Goal: Information Seeking & Learning: Learn about a topic

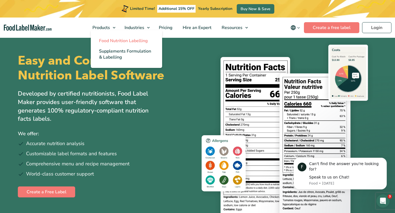
click at [109, 38] on span "Food Nutrition Labelling" at bounding box center [123, 41] width 49 height 6
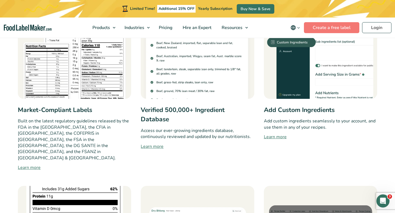
scroll to position [317, 0]
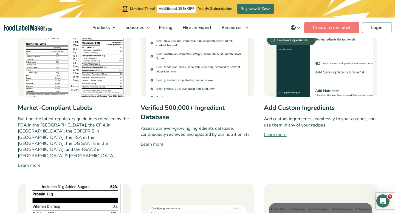
click at [153, 144] on link "Learn more" at bounding box center [197, 144] width 113 height 7
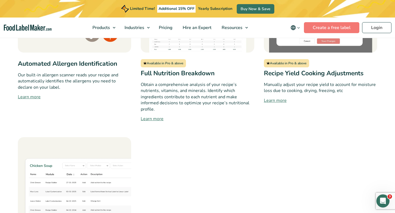
scroll to position [572, 0]
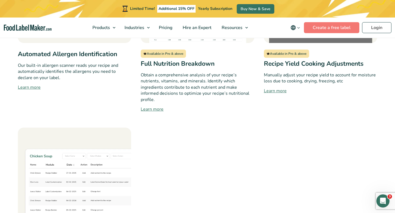
click at [275, 88] on link "Learn more" at bounding box center [320, 91] width 113 height 7
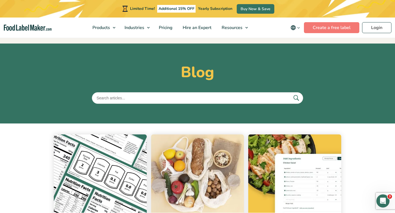
scroll to position [26, 0]
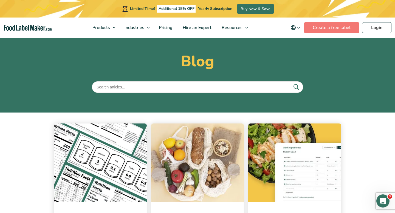
click at [135, 85] on input "text" at bounding box center [197, 87] width 211 height 12
type input "ingredient"
click at [290, 83] on button "submit" at bounding box center [296, 87] width 12 height 9
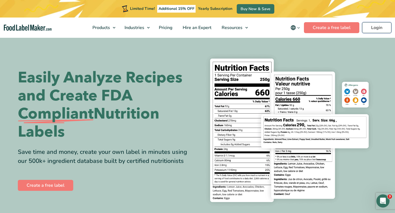
click at [374, 28] on link "Login" at bounding box center [376, 27] width 29 height 11
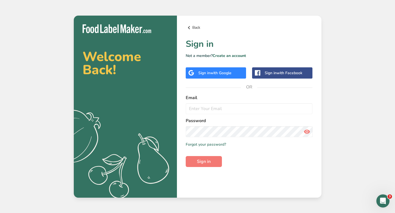
click at [194, 29] on link "Back" at bounding box center [249, 27] width 127 height 7
click at [229, 111] on input "email" at bounding box center [249, 108] width 127 height 11
type input "mounya@foodlabelmaker.com"
click at [216, 162] on button "Sign in" at bounding box center [204, 161] width 36 height 11
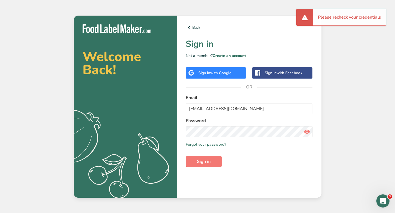
click at [308, 133] on icon at bounding box center [307, 132] width 7 height 10
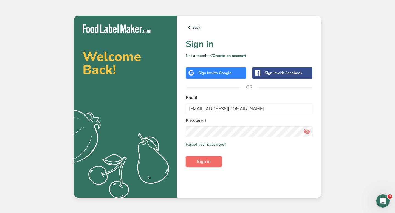
click at [206, 164] on span "Sign in" at bounding box center [204, 162] width 14 height 7
click at [222, 69] on div "Sign in with Google" at bounding box center [216, 73] width 60 height 11
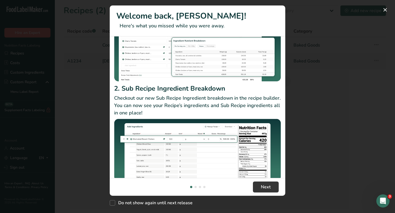
scroll to position [63, 0]
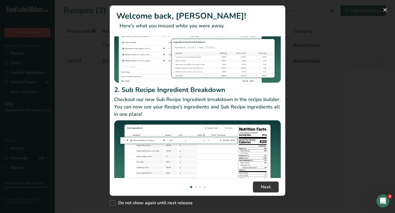
click at [196, 188] on div "New Features" at bounding box center [196, 187] width 2 height 2
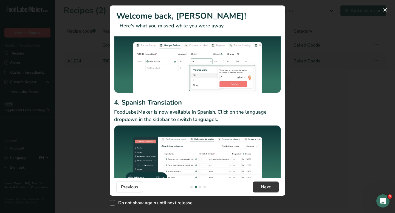
scroll to position [61, 0]
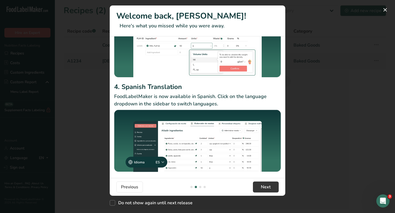
click at [200, 187] on div "New Features" at bounding box center [200, 187] width 2 height 2
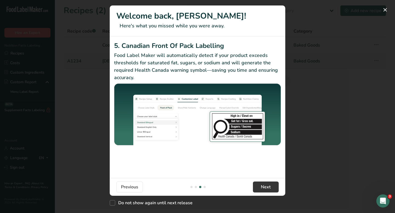
click at [205, 187] on div "New Features" at bounding box center [205, 187] width 2 height 2
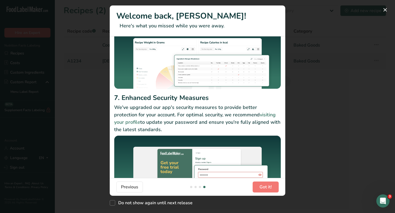
scroll to position [68, 0]
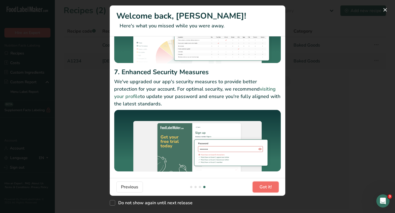
click at [264, 190] on span "Got it!" at bounding box center [266, 187] width 12 height 7
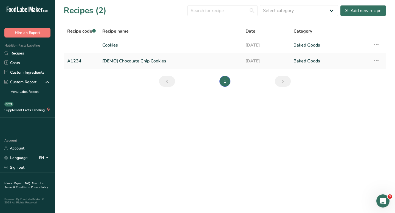
click at [382, 198] on icon "Open Intercom Messenger" at bounding box center [383, 201] width 9 height 9
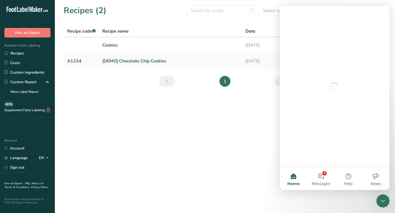
scroll to position [0, 0]
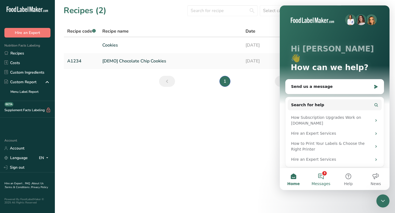
click at [318, 176] on button "3 Messages" at bounding box center [320, 179] width 27 height 22
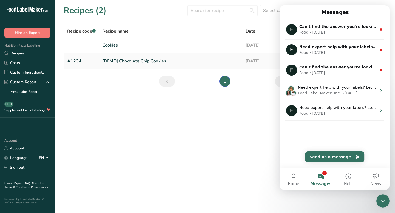
click at [235, 177] on main "Recipes (2) Select category All Baked Goods Beverages Confectionery Cooked Meal…" at bounding box center [197, 106] width 395 height 213
click at [379, 200] on div "Close Intercom Messenger" at bounding box center [382, 201] width 13 height 13
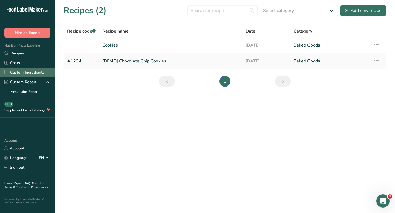
click at [35, 70] on link "Custom Ingredients" at bounding box center [27, 73] width 55 height 10
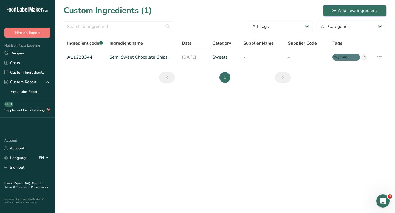
click at [341, 11] on div "Add new ingredient" at bounding box center [354, 10] width 45 height 7
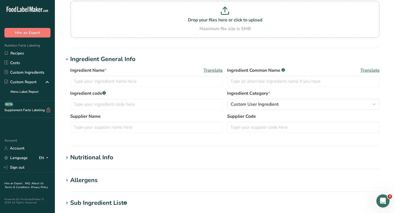
scroll to position [55, 0]
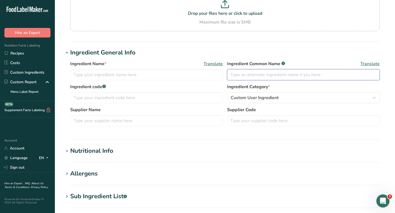
click at [265, 75] on input "text" at bounding box center [303, 74] width 153 height 11
type input "flour"
click at [164, 97] on input "text" at bounding box center [146, 97] width 153 height 11
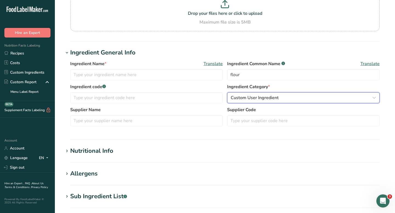
click at [246, 96] on span "Custom User Ingredient" at bounding box center [255, 98] width 48 height 7
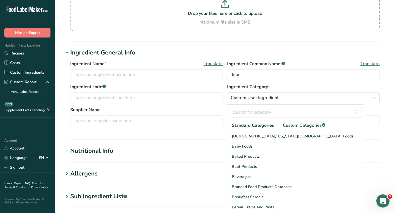
click at [186, 153] on h1 "Nutritional Info" at bounding box center [225, 151] width 323 height 9
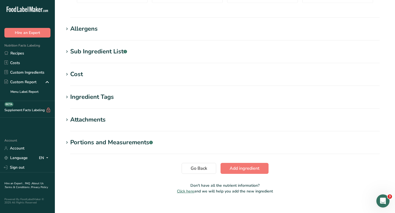
scroll to position [331, 0]
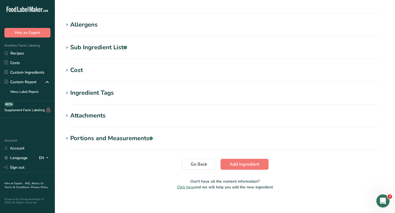
click at [192, 188] on span "Click here" at bounding box center [185, 187] width 17 height 5
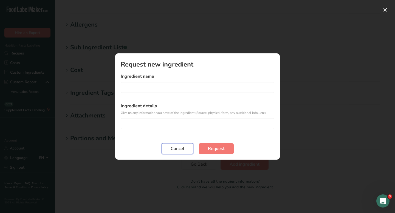
click at [179, 152] on span "Cancel" at bounding box center [178, 149] width 14 height 7
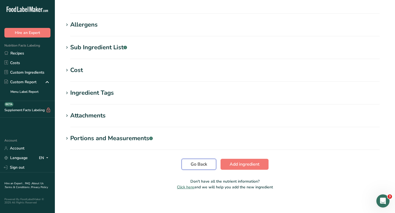
click at [192, 164] on span "Go Back" at bounding box center [199, 164] width 16 height 7
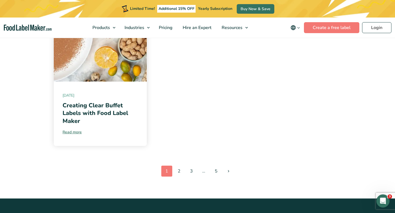
scroll to position [617, 0]
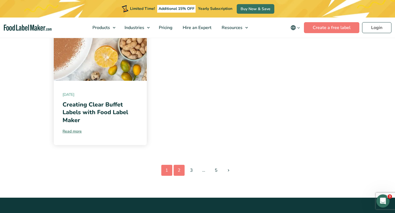
click at [180, 168] on link "2" at bounding box center [179, 170] width 11 height 11
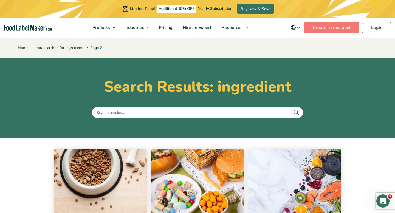
click at [160, 116] on input "text" at bounding box center [197, 113] width 211 height 12
type input "ingredient database"
click at [290, 108] on button "submit" at bounding box center [296, 112] width 12 height 9
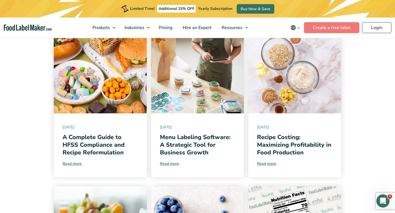
scroll to position [275, 0]
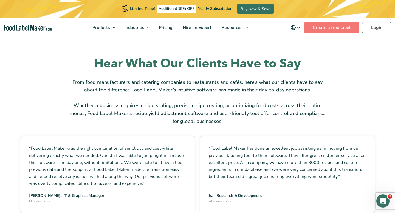
scroll to position [824, 0]
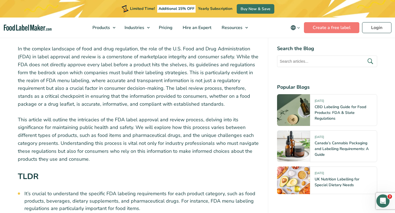
scroll to position [190, 0]
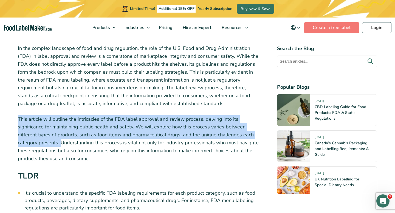
drag, startPoint x: 60, startPoint y: 146, endPoint x: 11, endPoint y: 121, distance: 54.7
copy p "This article will outline the intricacies of the FDA label approval and review …"
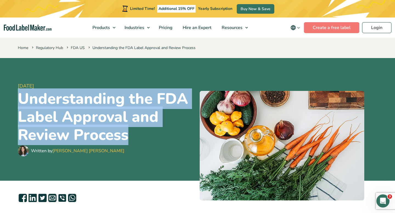
drag, startPoint x: 140, startPoint y: 137, endPoint x: 21, endPoint y: 101, distance: 124.5
click at [21, 101] on h1 "Understanding the FDA Label Approval and Review Process" at bounding box center [107, 117] width 178 height 54
copy h1 "Understanding the FDA Label Approval and Review Process"
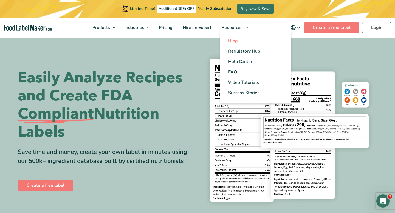
click at [236, 44] on span "Blog" at bounding box center [233, 41] width 10 height 6
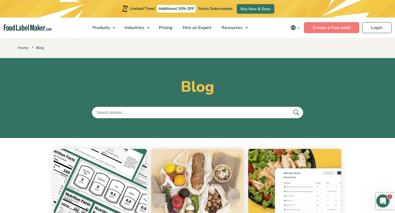
click at [160, 114] on input "text" at bounding box center [197, 113] width 211 height 12
type input "2016 label"
click at [290, 108] on button "submit" at bounding box center [296, 112] width 12 height 9
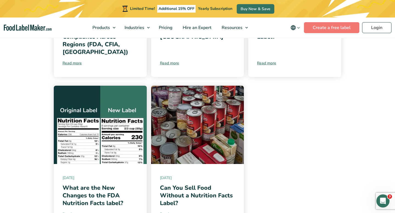
scroll to position [251, 0]
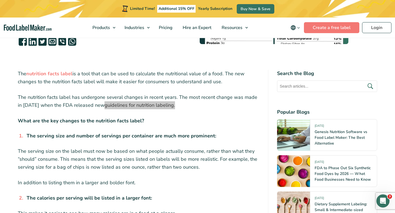
scroll to position [162, 0]
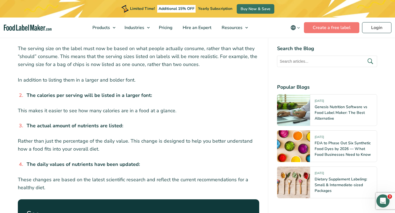
scroll to position [280, 0]
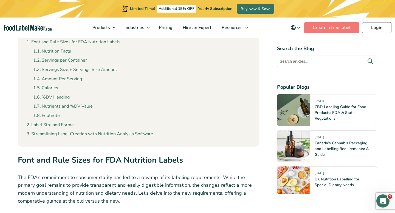
scroll to position [584, 0]
